Goal: Transaction & Acquisition: Purchase product/service

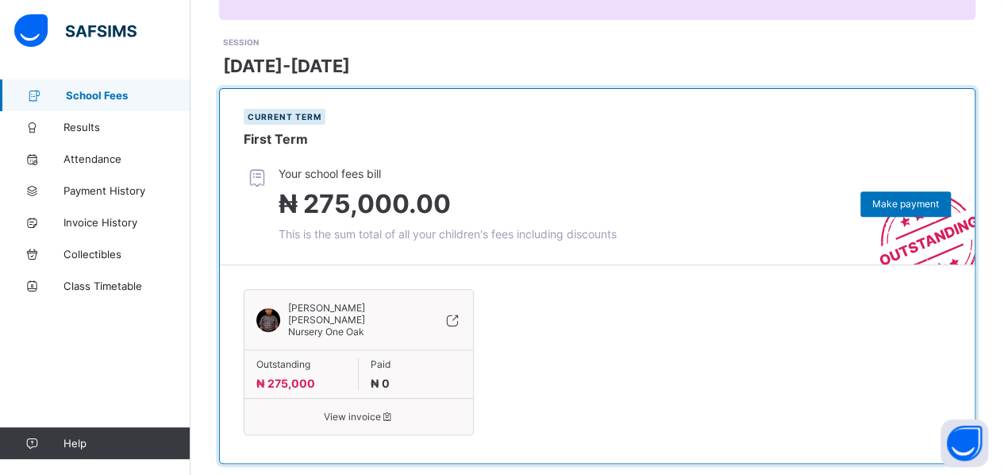
scroll to position [214, 0]
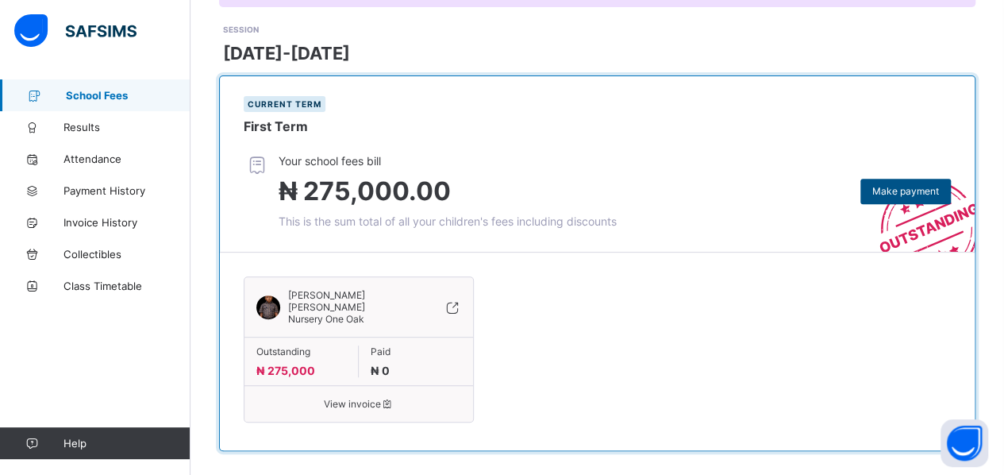
click at [902, 191] on span "Make payment" at bounding box center [905, 191] width 67 height 12
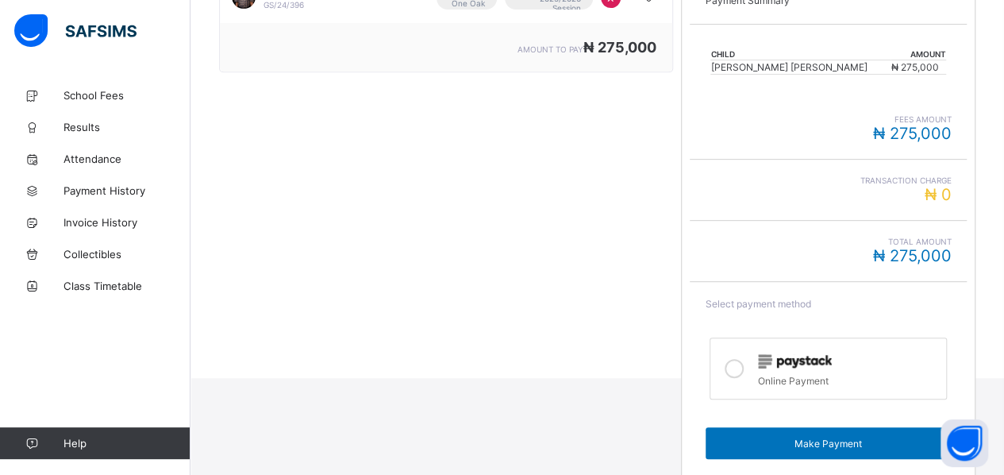
scroll to position [333, 0]
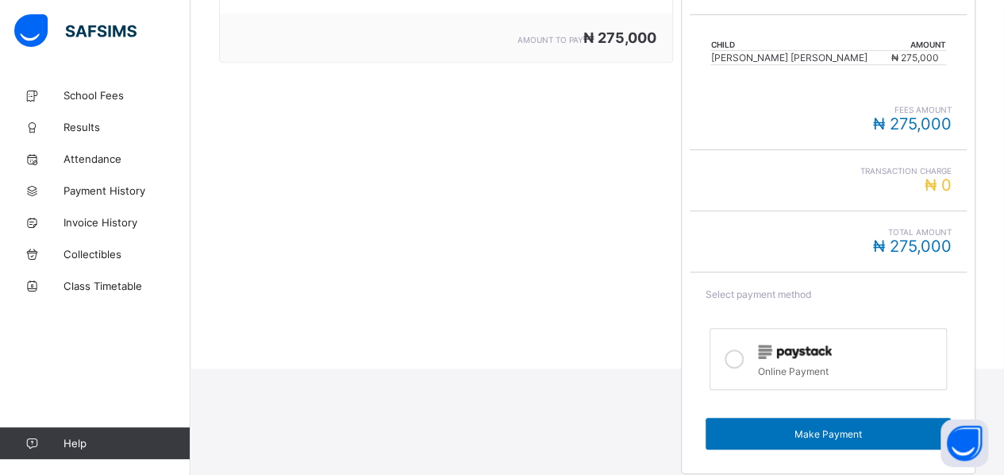
click at [759, 346] on label "Online Payment" at bounding box center [829, 359] width 238 height 62
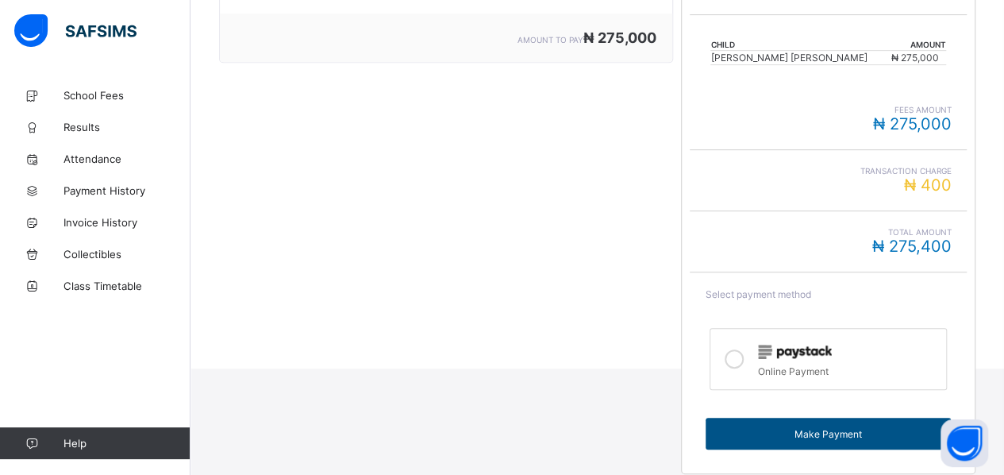
click at [911, 428] on span "Make Payment" at bounding box center [829, 434] width 222 height 12
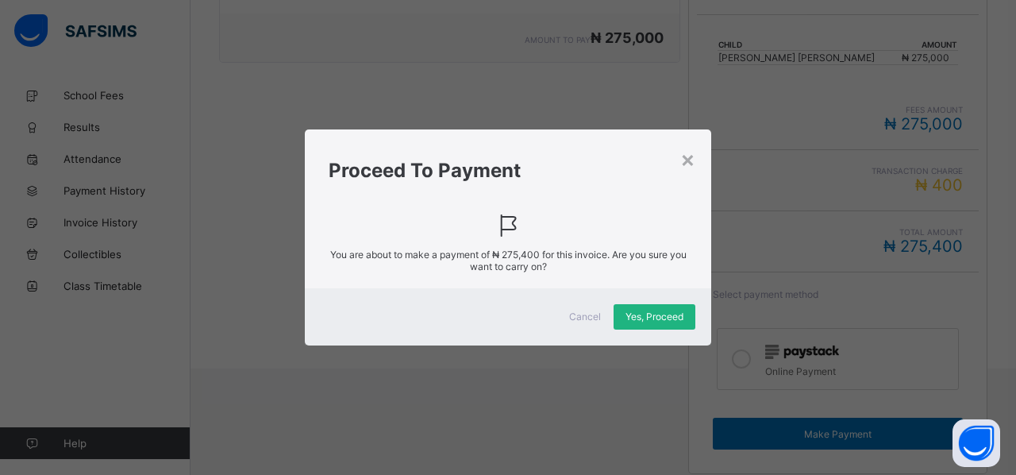
click at [645, 317] on span "Yes, Proceed" at bounding box center [654, 316] width 58 height 12
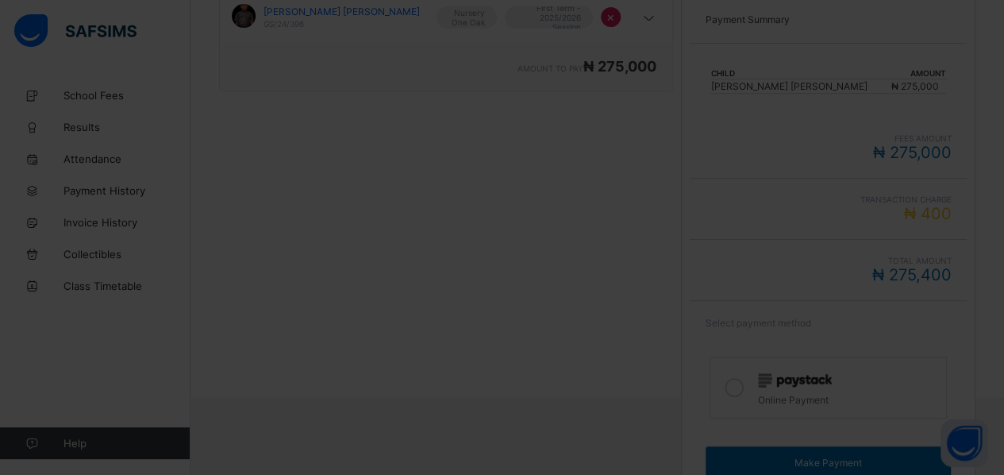
scroll to position [306, 0]
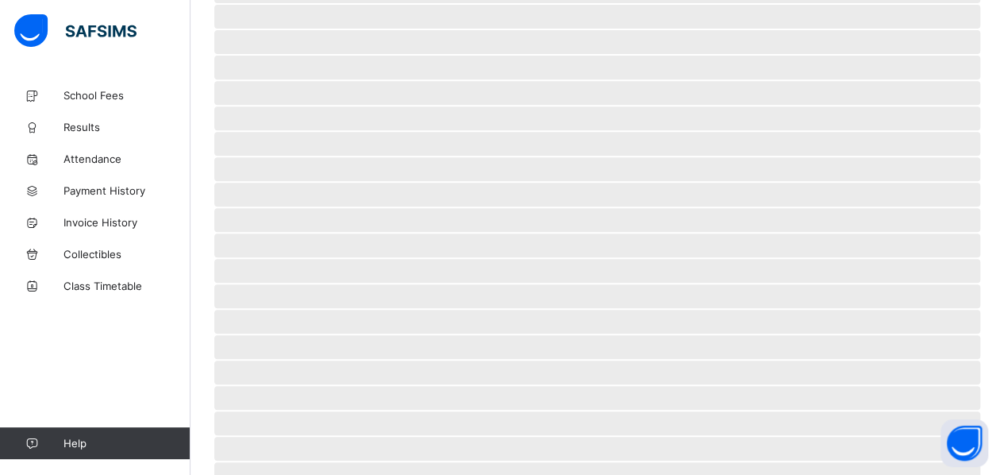
scroll to position [121, 0]
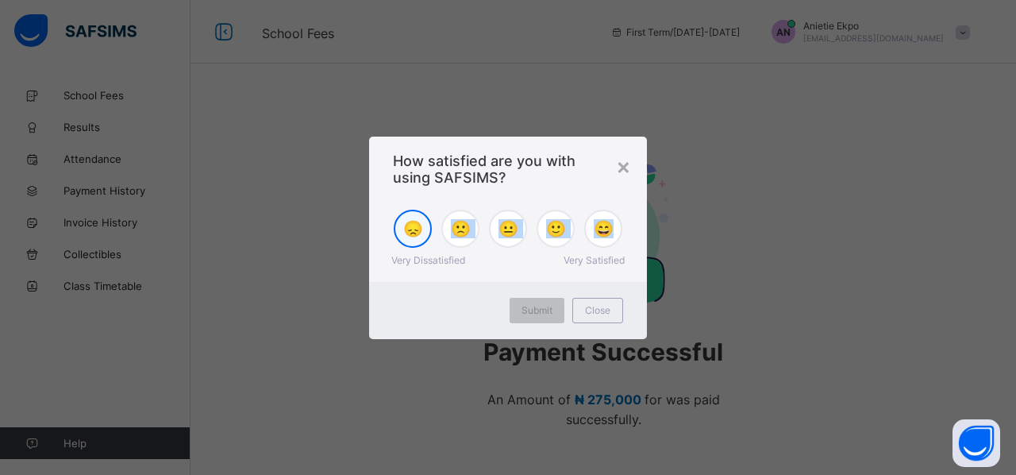
drag, startPoint x: 607, startPoint y: 233, endPoint x: 413, endPoint y: 233, distance: 194.5
click at [413, 233] on div "😞 🙁 😐 🙂 😄" at bounding box center [508, 229] width 246 height 38
click at [413, 233] on span "😞" at bounding box center [413, 228] width 20 height 19
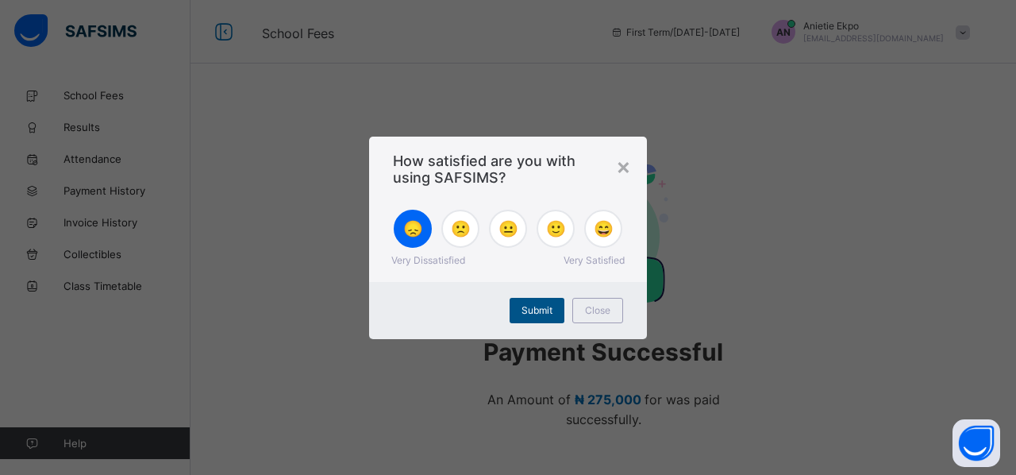
click at [543, 314] on span "Submit" at bounding box center [537, 310] width 31 height 12
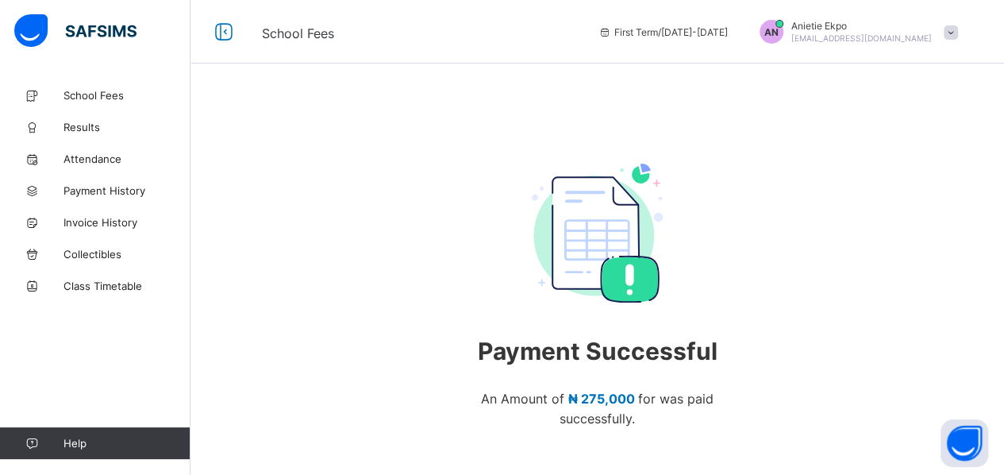
scroll to position [113, 0]
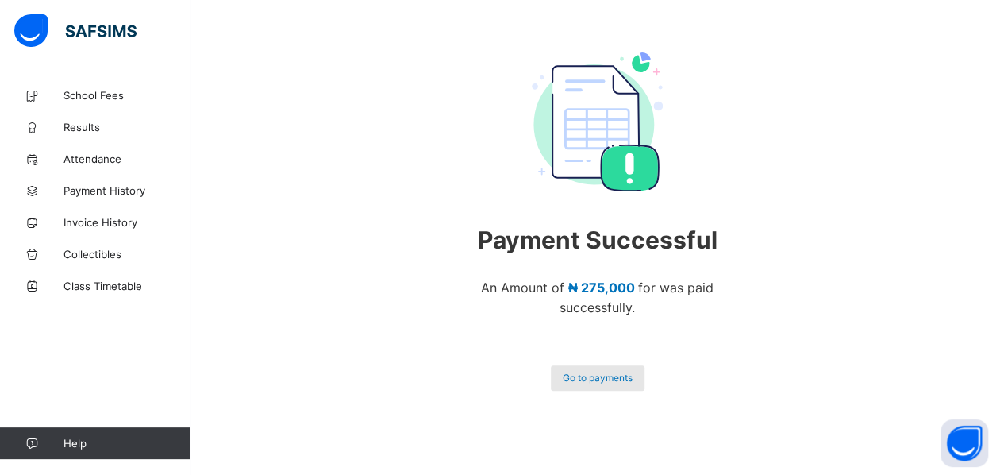
click at [600, 386] on div "Go to payments" at bounding box center [598, 377] width 94 height 25
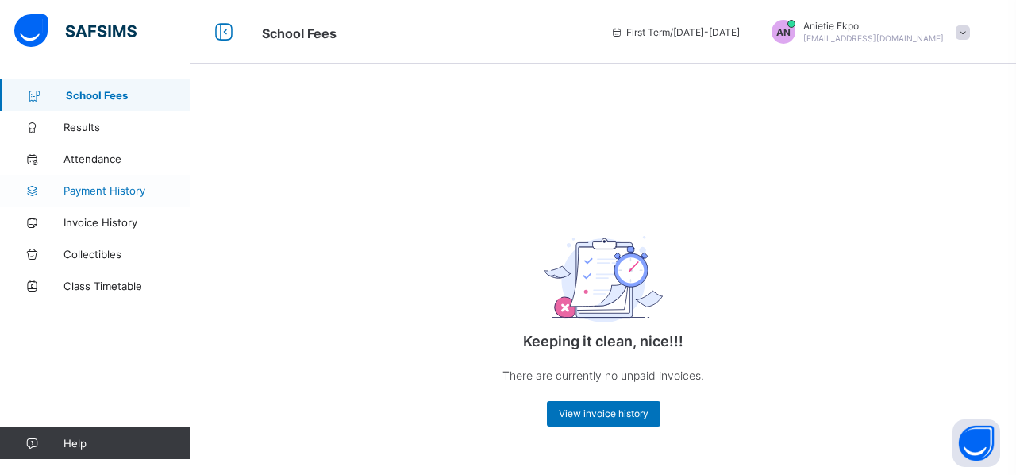
click at [116, 182] on link "Payment History" at bounding box center [95, 191] width 191 height 32
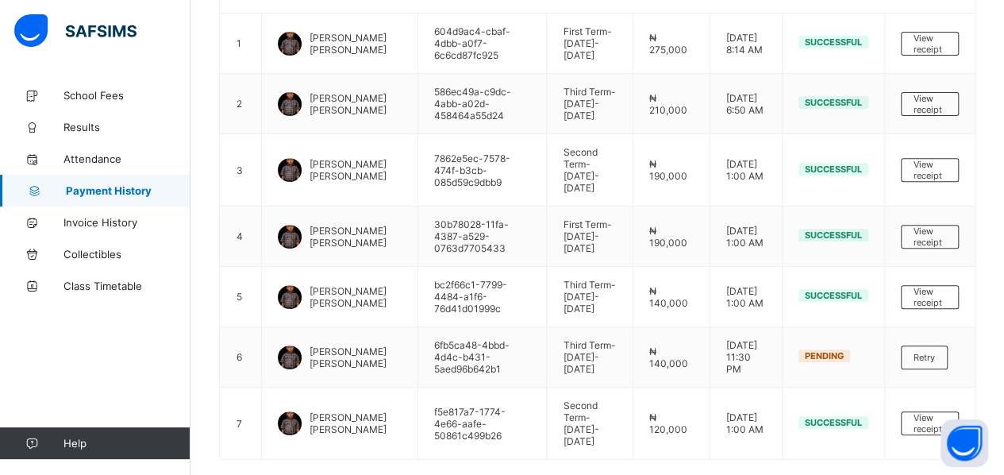
scroll to position [232, 0]
